Goal: Task Accomplishment & Management: Manage account settings

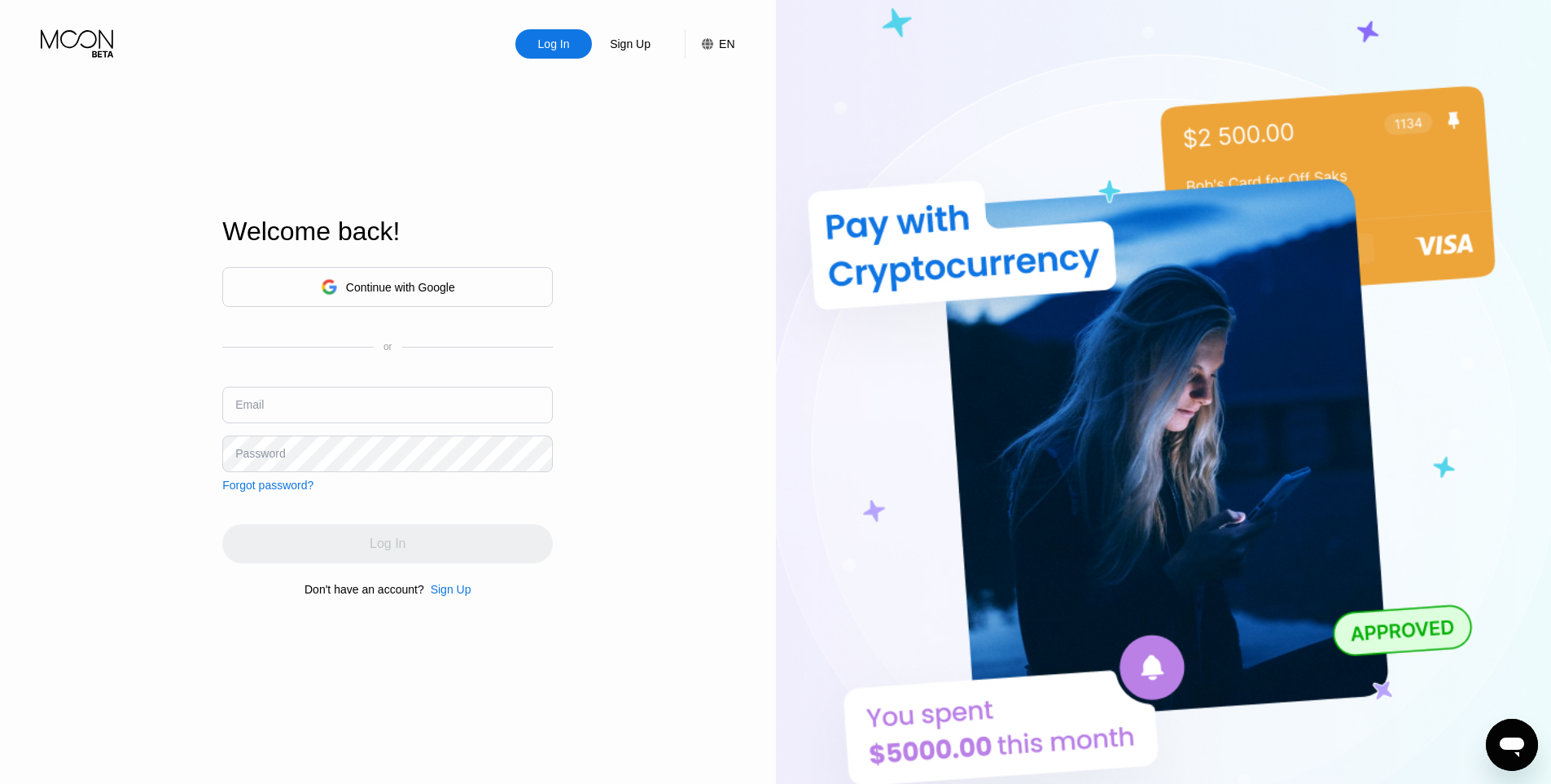
click at [495, 291] on div "Continue with Google" at bounding box center [388, 286] width 331 height 40
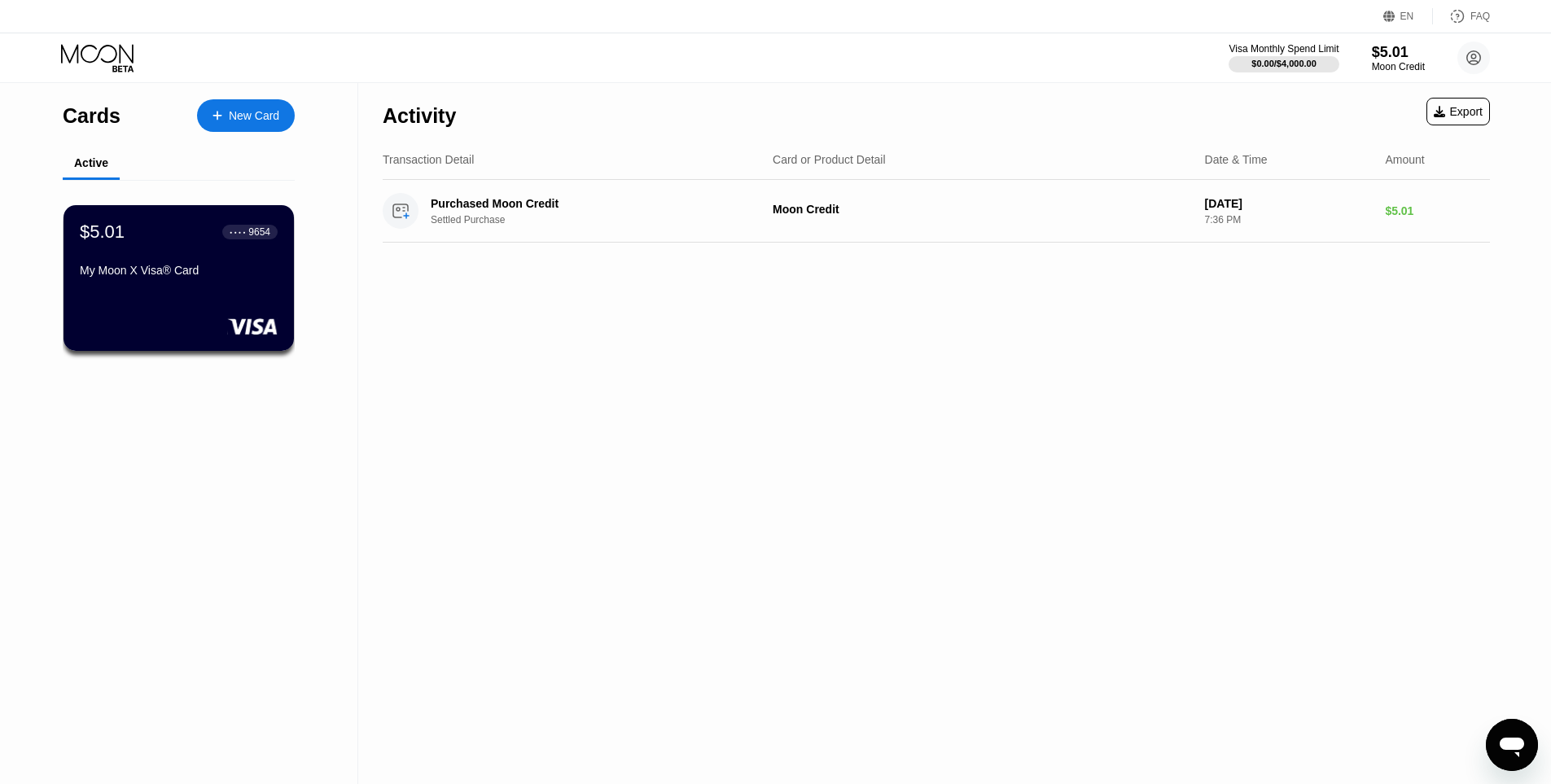
click at [686, 355] on div "Activity Export Transaction Detail Card or Product Detail Date & Time Amount Pu…" at bounding box center [935, 434] width 1156 height 701
